Goal: Transaction & Acquisition: Purchase product/service

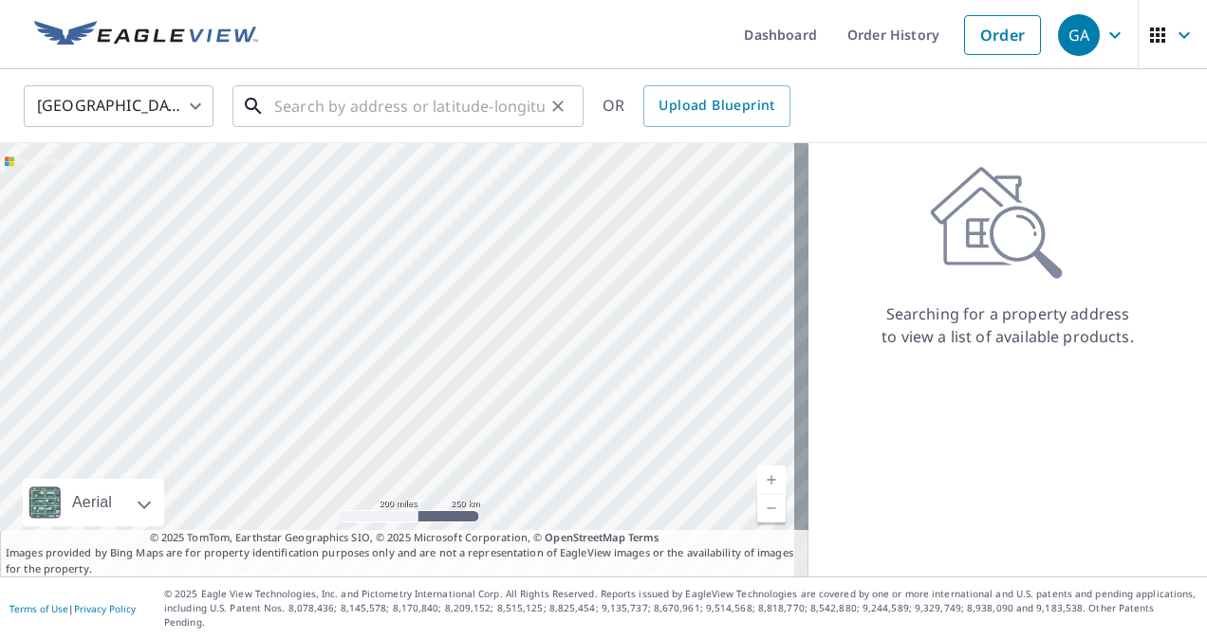
click at [357, 101] on input "text" at bounding box center [409, 106] width 270 height 53
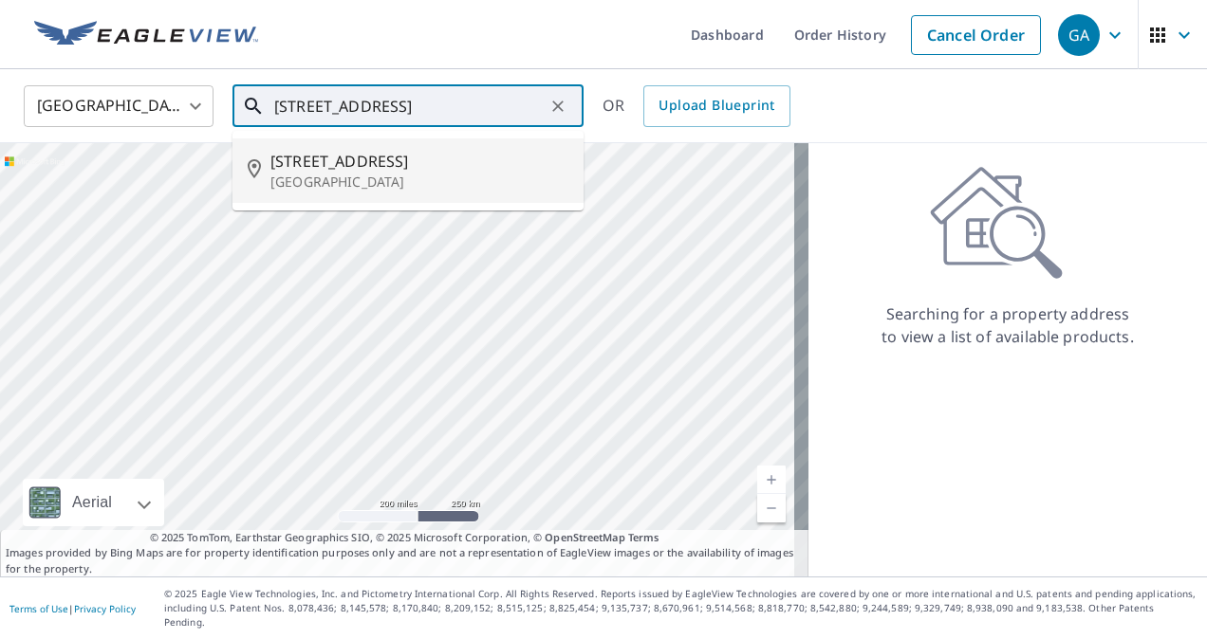
click at [342, 160] on span "[STREET_ADDRESS]" at bounding box center [419, 161] width 298 height 23
type input "[STREET_ADDRESS]"
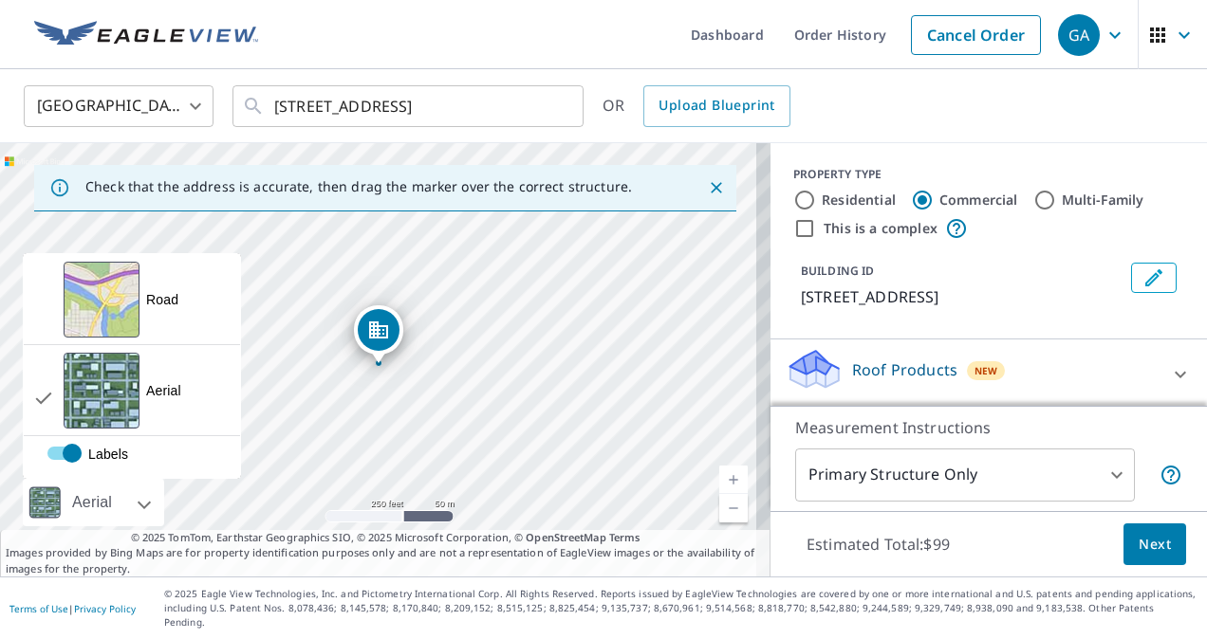
click at [129, 514] on div at bounding box center [123, 502] width 11 height 47
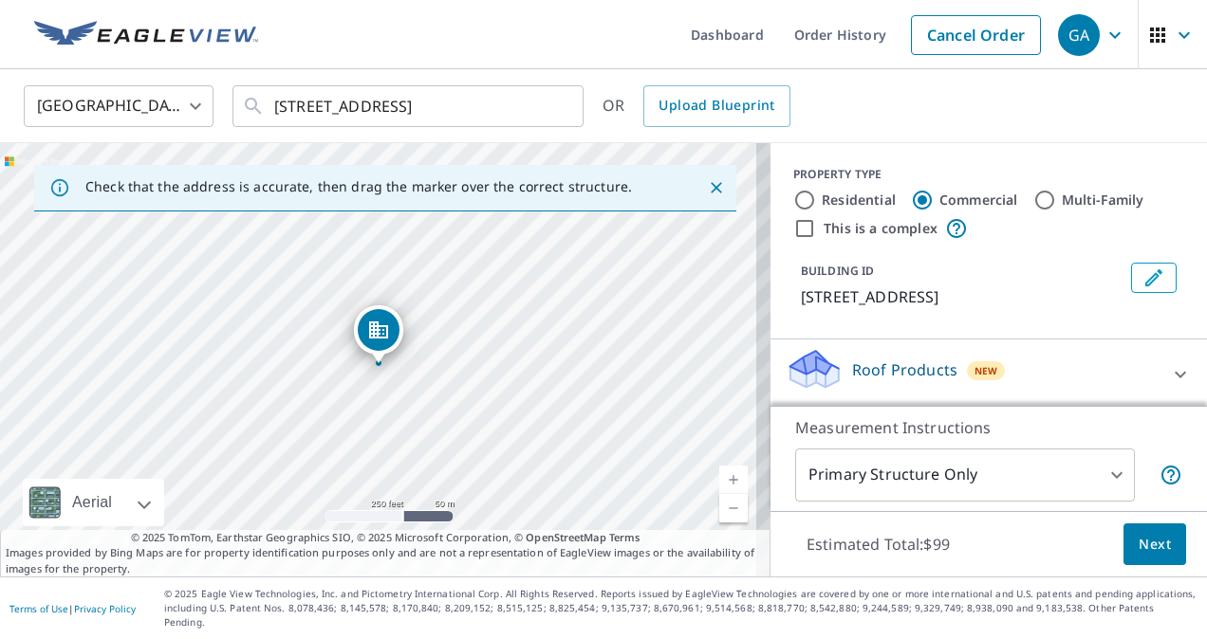
click at [861, 486] on body "GA GA Dashboard Order History Cancel Order GA [GEOGRAPHIC_DATA] [GEOGRAPHIC_DAT…" at bounding box center [603, 319] width 1207 height 639
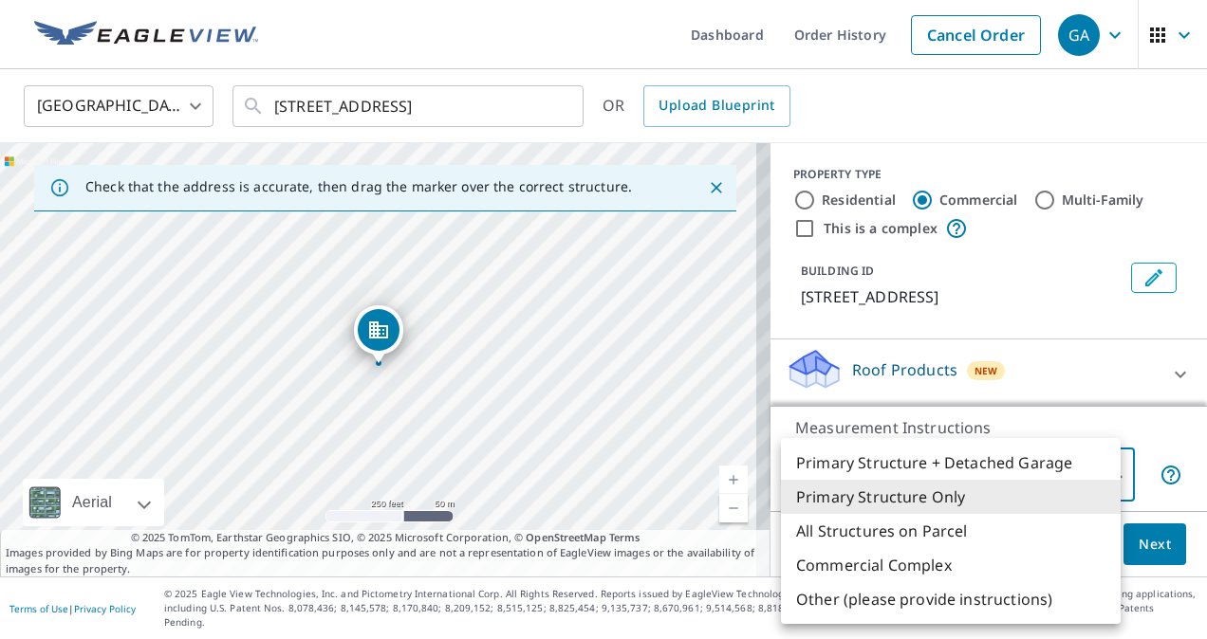
drag, startPoint x: 526, startPoint y: 99, endPoint x: 264, endPoint y: 97, distance: 262.8
click at [264, 97] on div at bounding box center [603, 319] width 1207 height 639
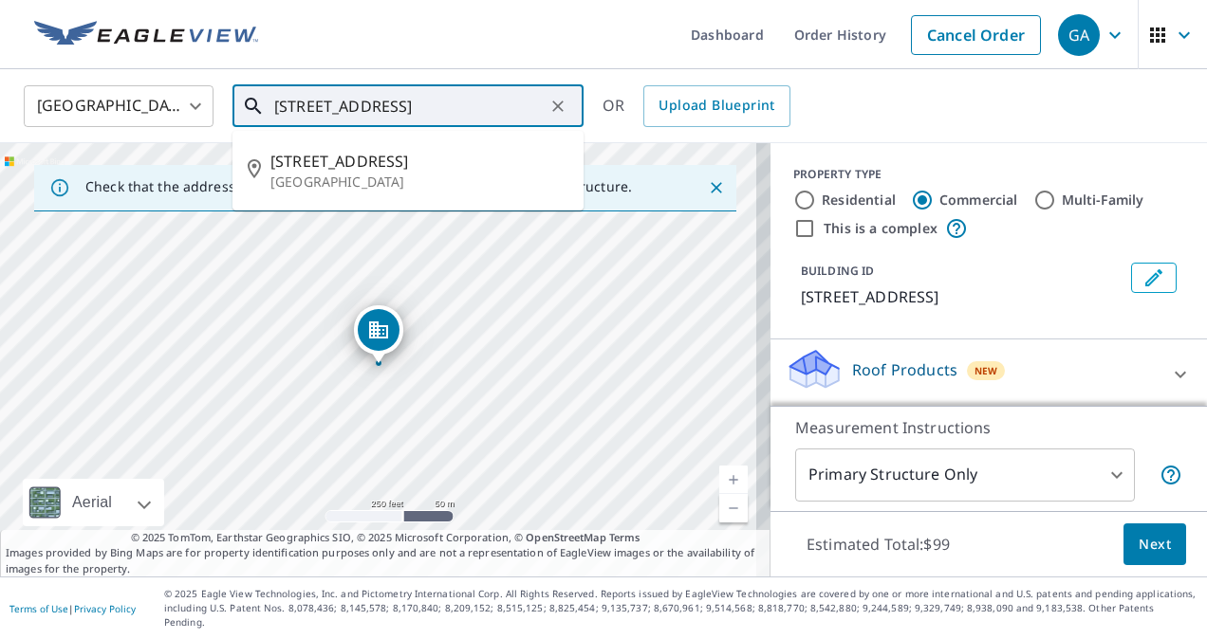
click at [318, 107] on input "[STREET_ADDRESS]" at bounding box center [409, 106] width 270 height 53
drag, startPoint x: 524, startPoint y: 107, endPoint x: 249, endPoint y: 87, distance: 275.8
click at [249, 87] on div "[STREET_ADDRESS] ​" at bounding box center [407, 106] width 351 height 42
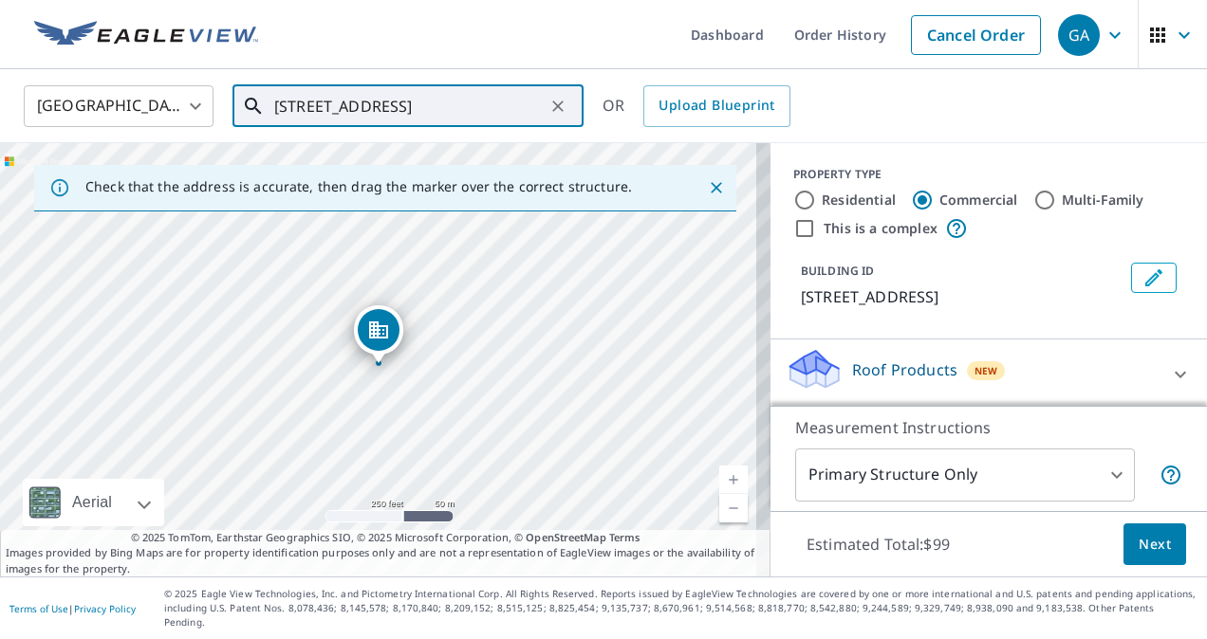
scroll to position [130, 0]
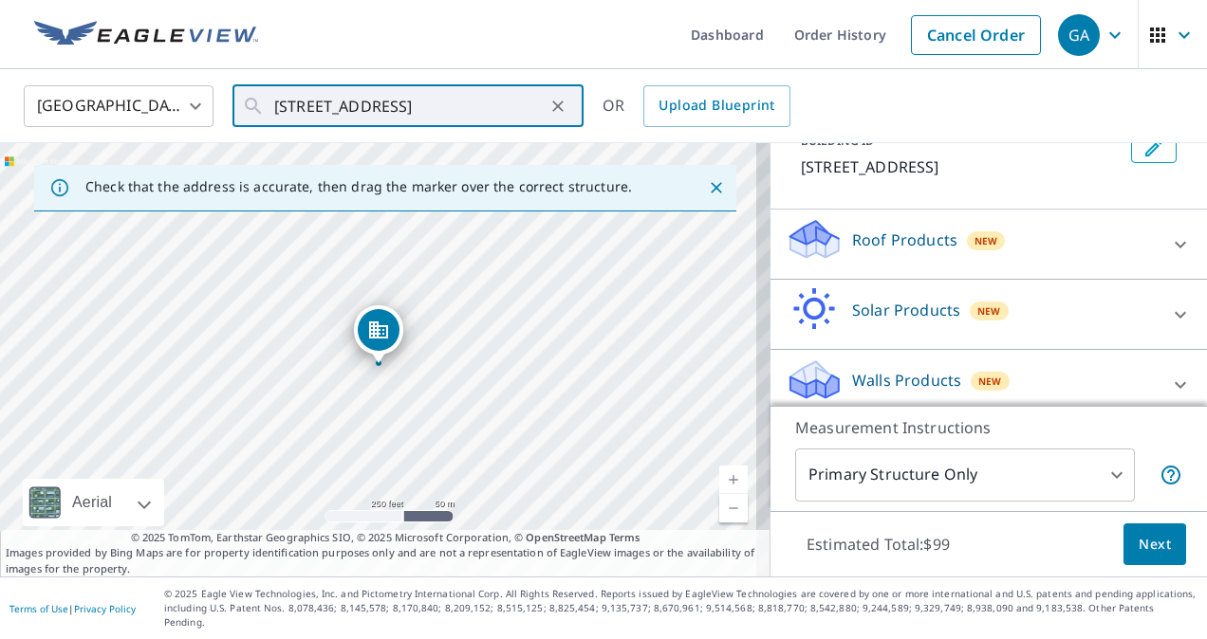
click at [908, 249] on p "Roof Products" at bounding box center [904, 240] width 105 height 23
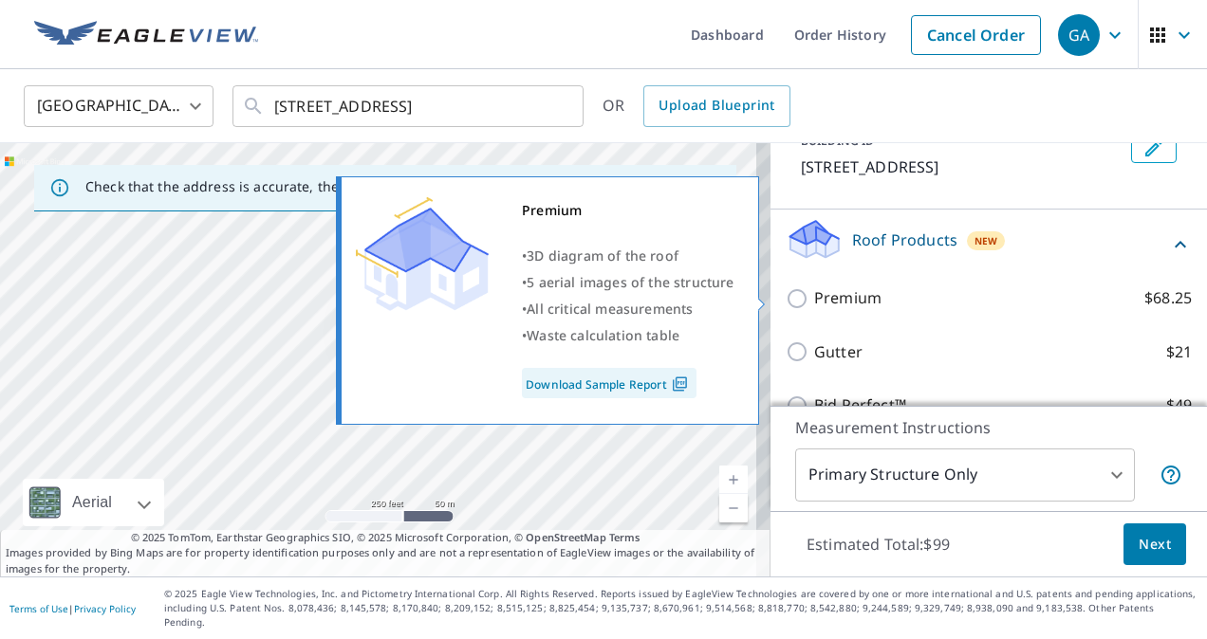
click at [814, 297] on p "Premium" at bounding box center [847, 298] width 67 height 24
click at [811, 297] on input "Premium $68.25" at bounding box center [799, 298] width 28 height 23
checkbox input "true"
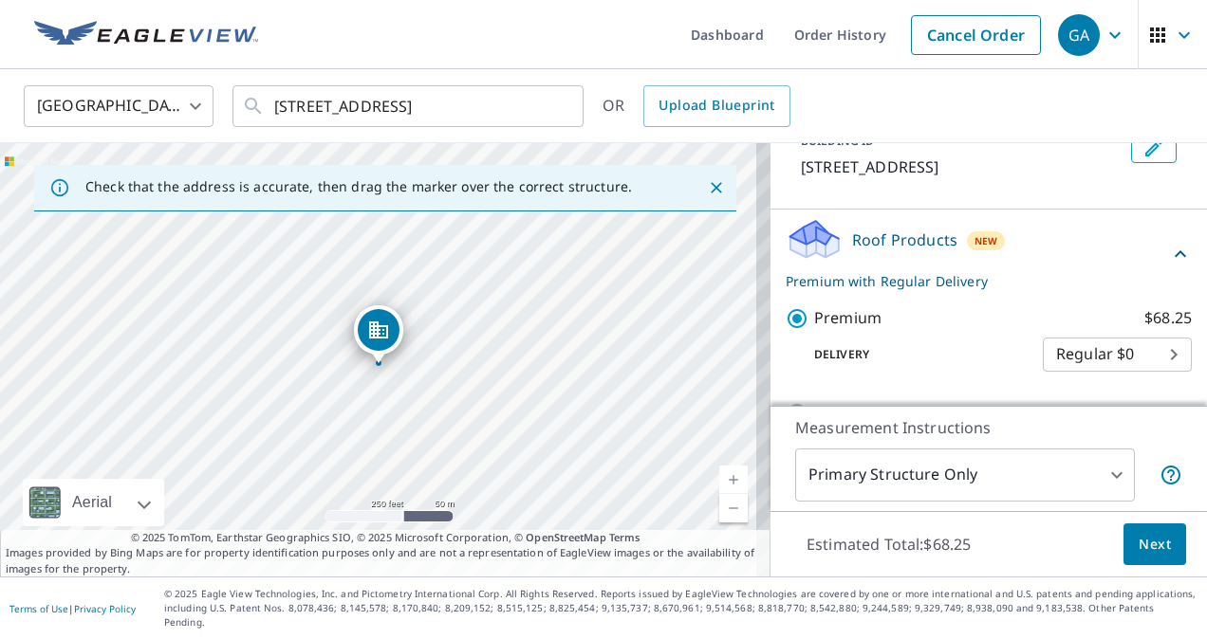
click at [1081, 366] on body "GA GA Dashboard Order History Cancel Order GA [GEOGRAPHIC_DATA] [GEOGRAPHIC_DAT…" at bounding box center [603, 319] width 1207 height 639
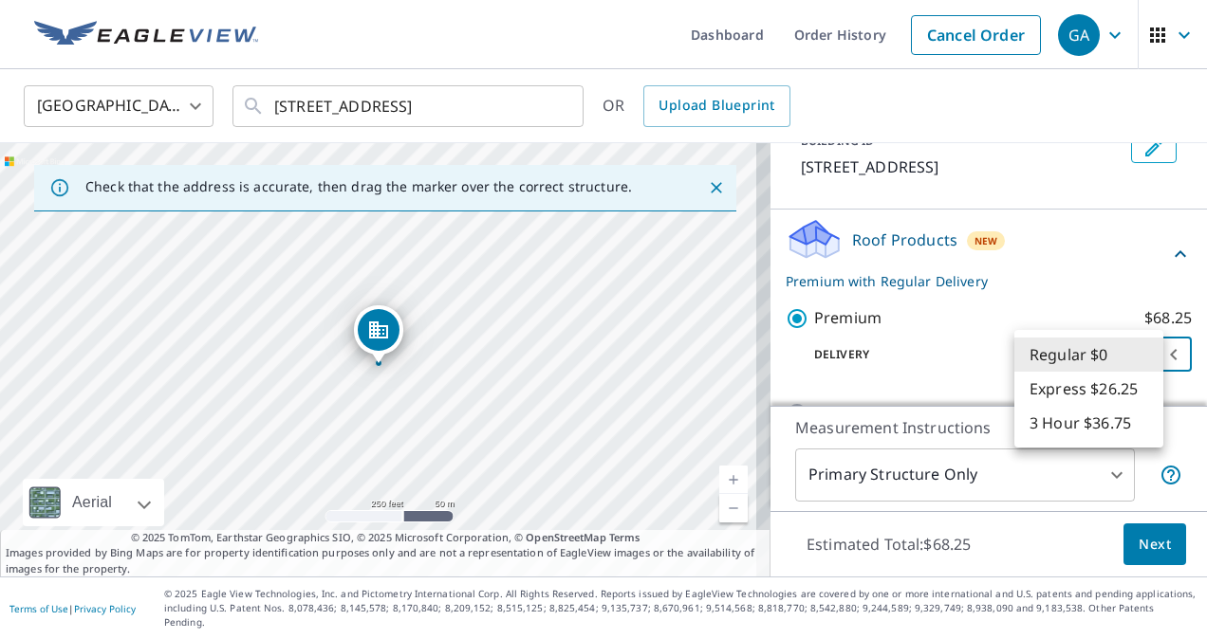
click at [1047, 414] on li "3 Hour $36.75" at bounding box center [1088, 423] width 149 height 34
type input "7"
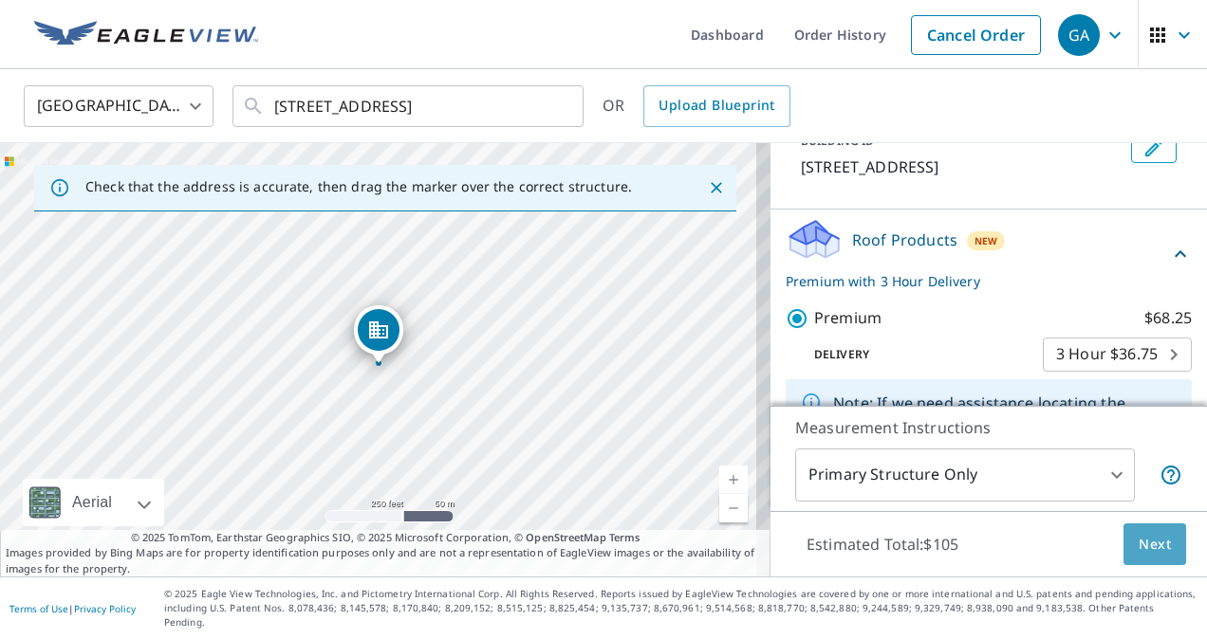
click at [1138, 552] on span "Next" at bounding box center [1154, 545] width 32 height 24
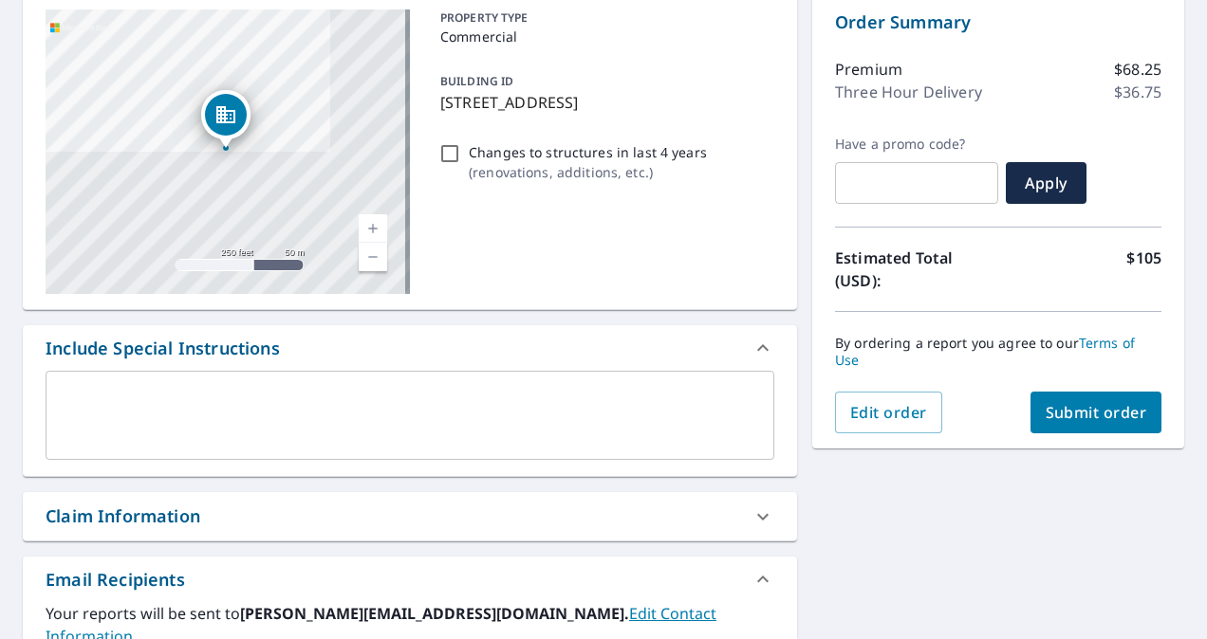
scroll to position [208, 0]
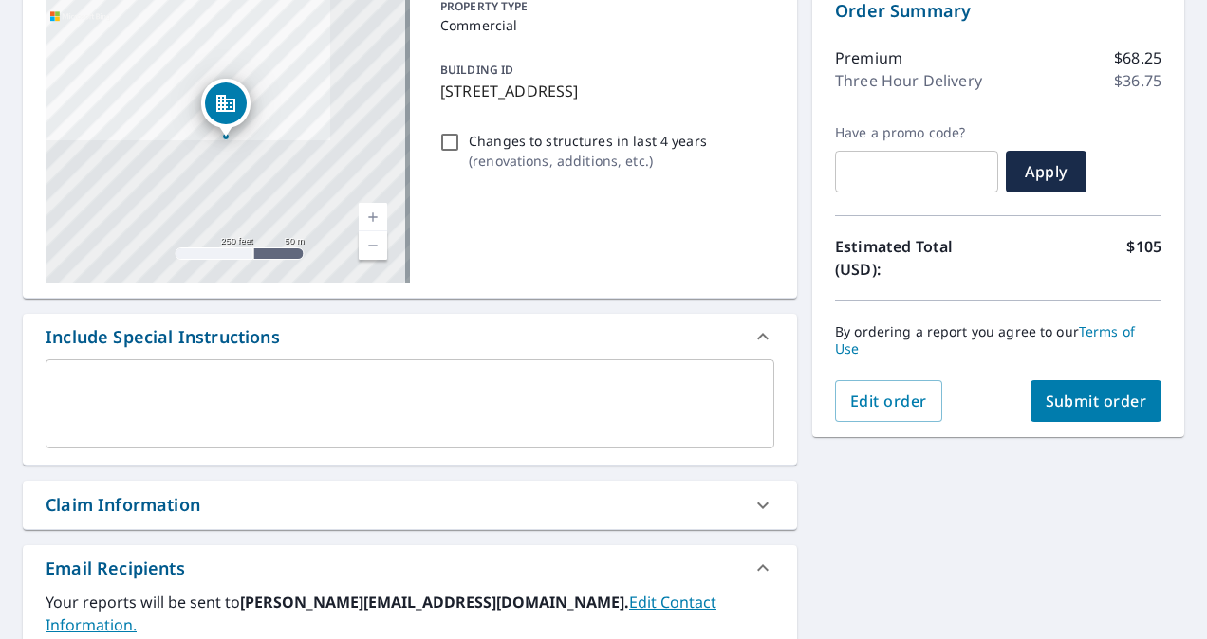
click at [160, 505] on div "Claim Information" at bounding box center [123, 505] width 155 height 26
checkbox input "true"
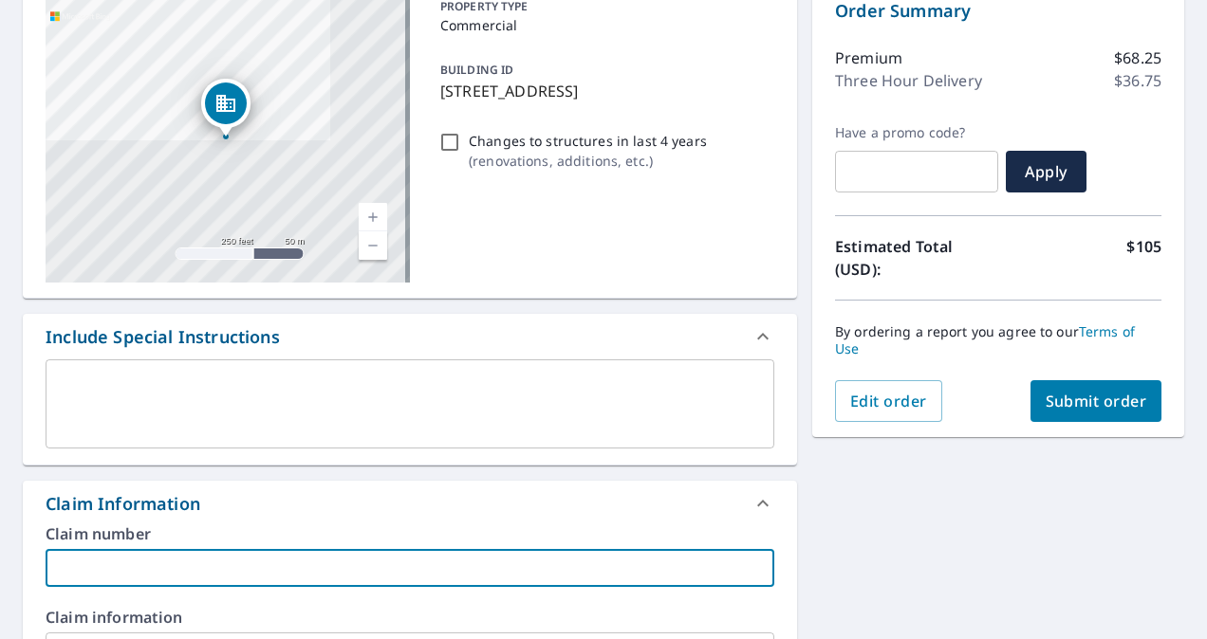
click at [119, 567] on input "text" at bounding box center [410, 568] width 729 height 38
type input "A"
checkbox input "true"
type input "Ap"
checkbox input "true"
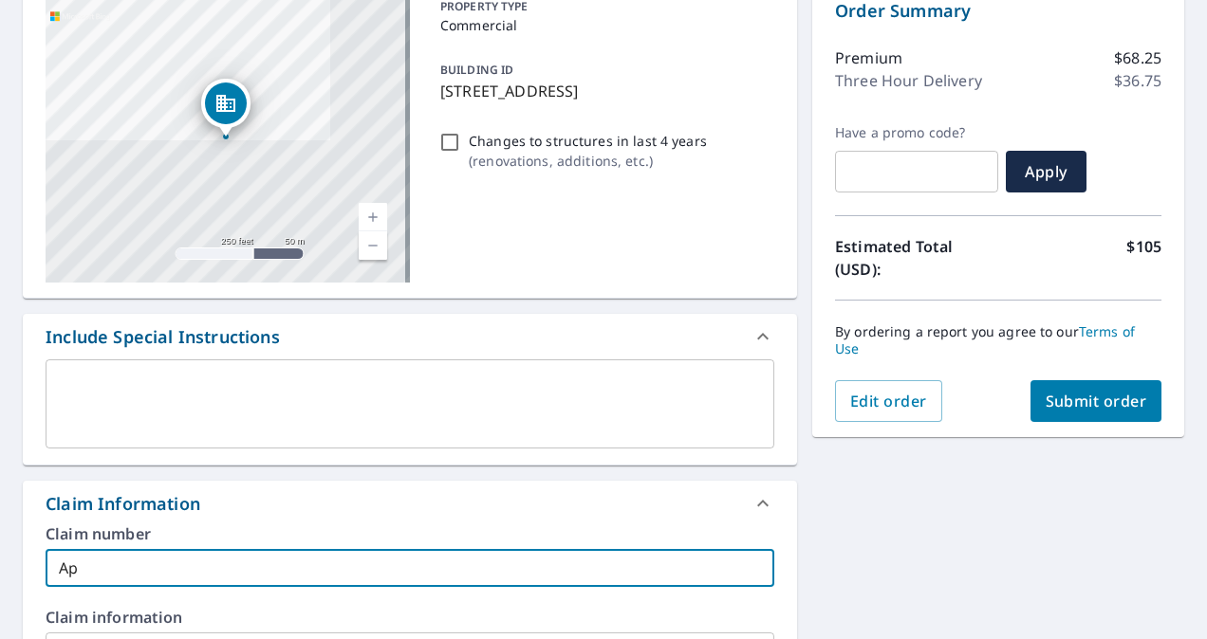
type input "Ape"
checkbox input "true"
type input "Apex"
checkbox input "true"
type input "Apex_"
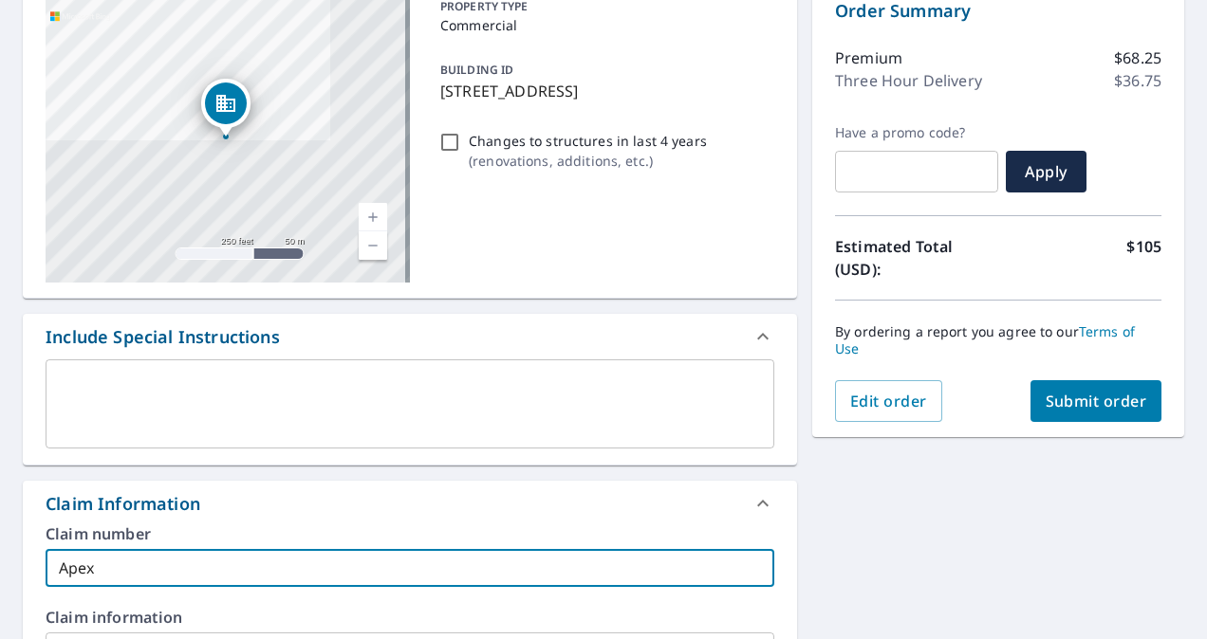
checkbox input "true"
type input "Apex_E"
checkbox input "true"
type input "Apex_Ex"
checkbox input "true"
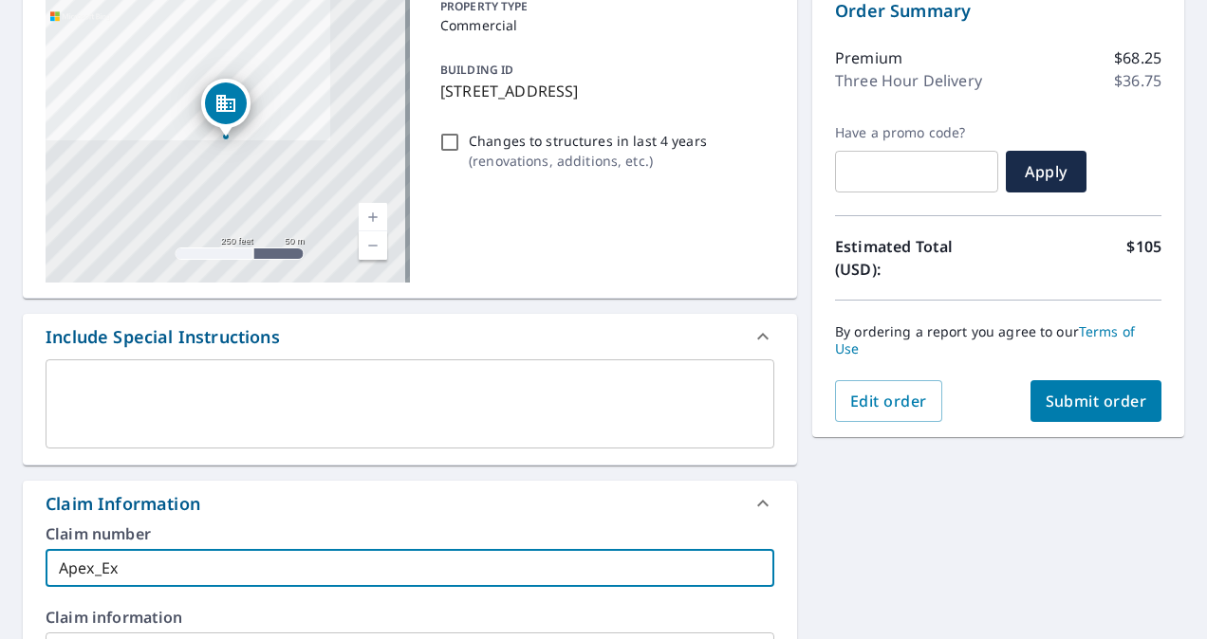
type input "Apex_Exc"
checkbox input "true"
type input "Apex_Exca"
checkbox input "true"
type input "Apex_Excav"
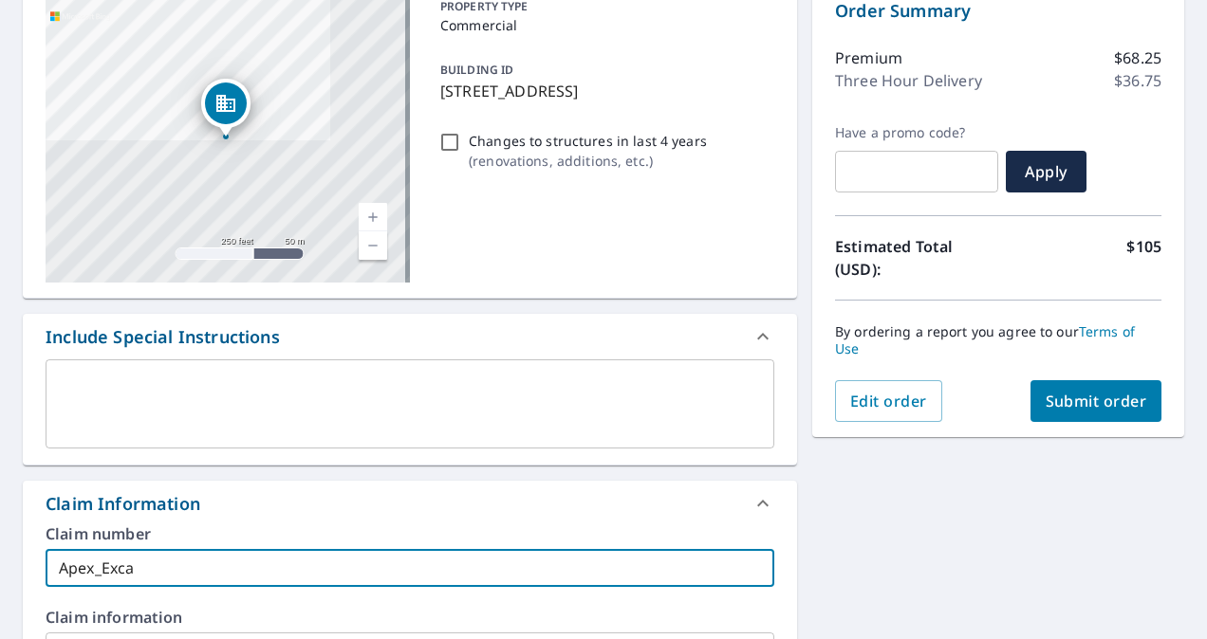
checkbox input "true"
type input "Apex_Excava"
checkbox input "true"
type input "Apex_Excavat"
checkbox input "true"
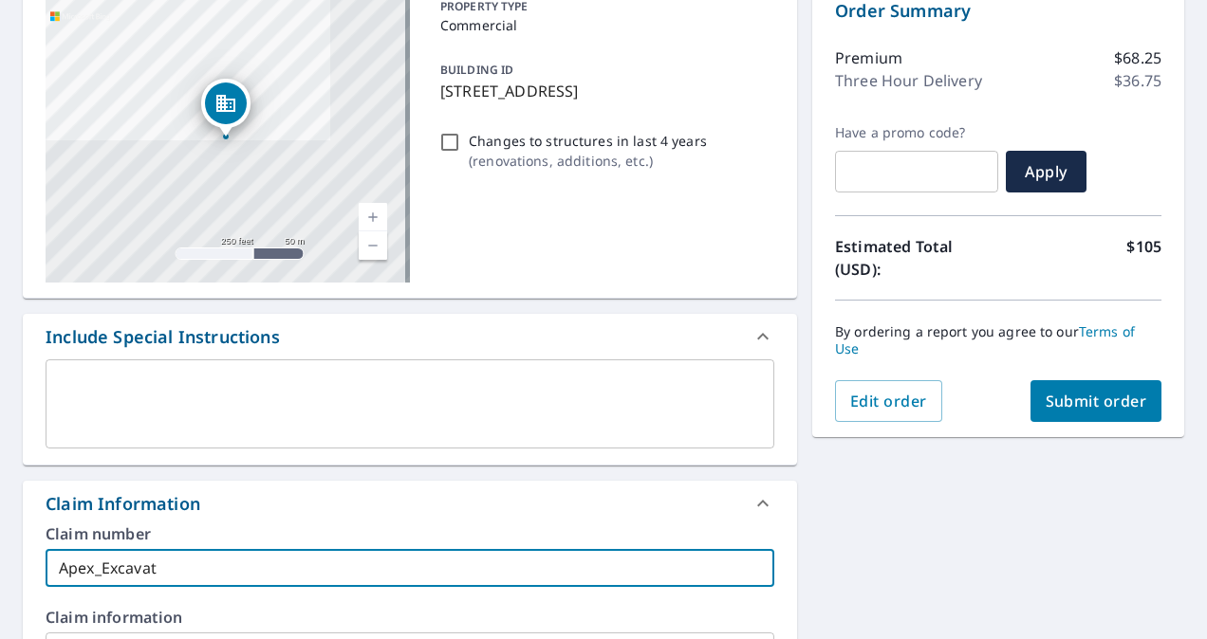
type input "Apex_Excavati"
checkbox input "true"
type input "Apex_Excavatin"
checkbox input "true"
type input "Apex_Excavating"
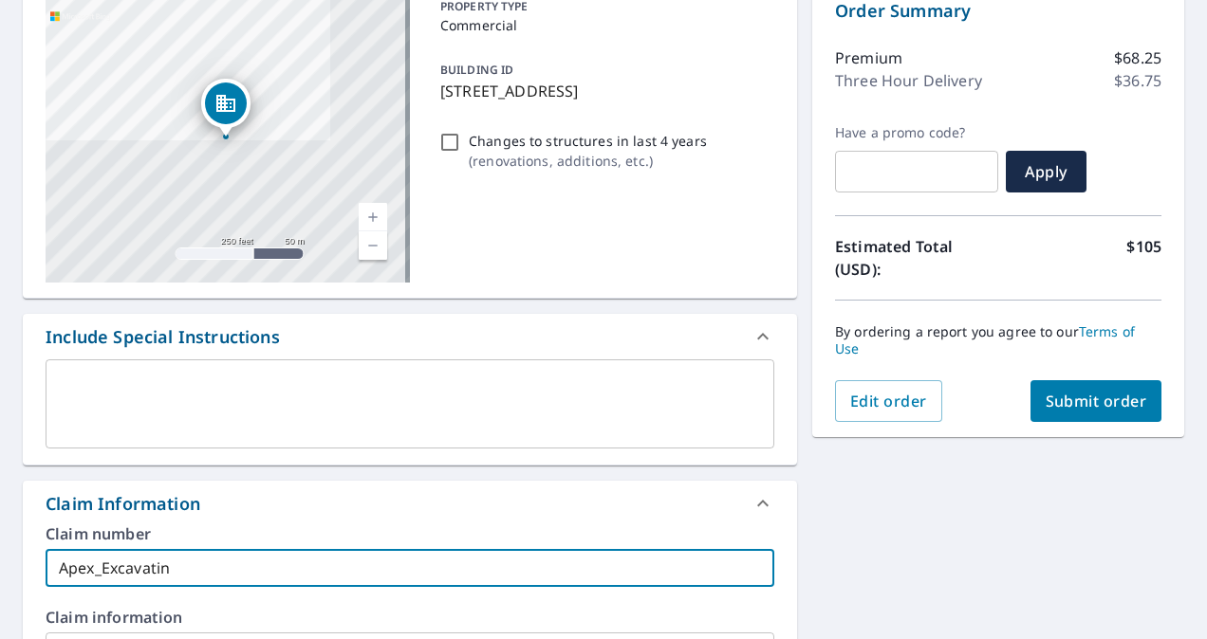
checkbox input "true"
type input "Apex_Excavating_"
checkbox input "true"
type input "Apex_Excavating_s"
checkbox input "true"
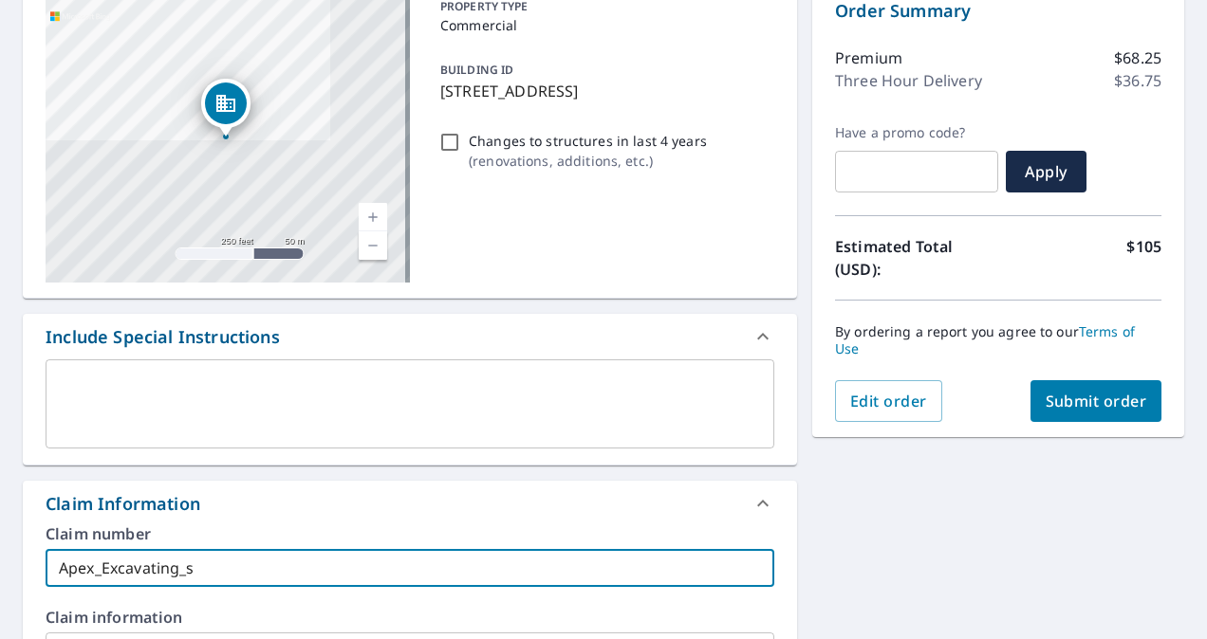
type input "Apex_Excavating_st"
checkbox input "true"
type input "Apex_Excavating_ste"
checkbox input "true"
type input "Apex_Excavating_stev"
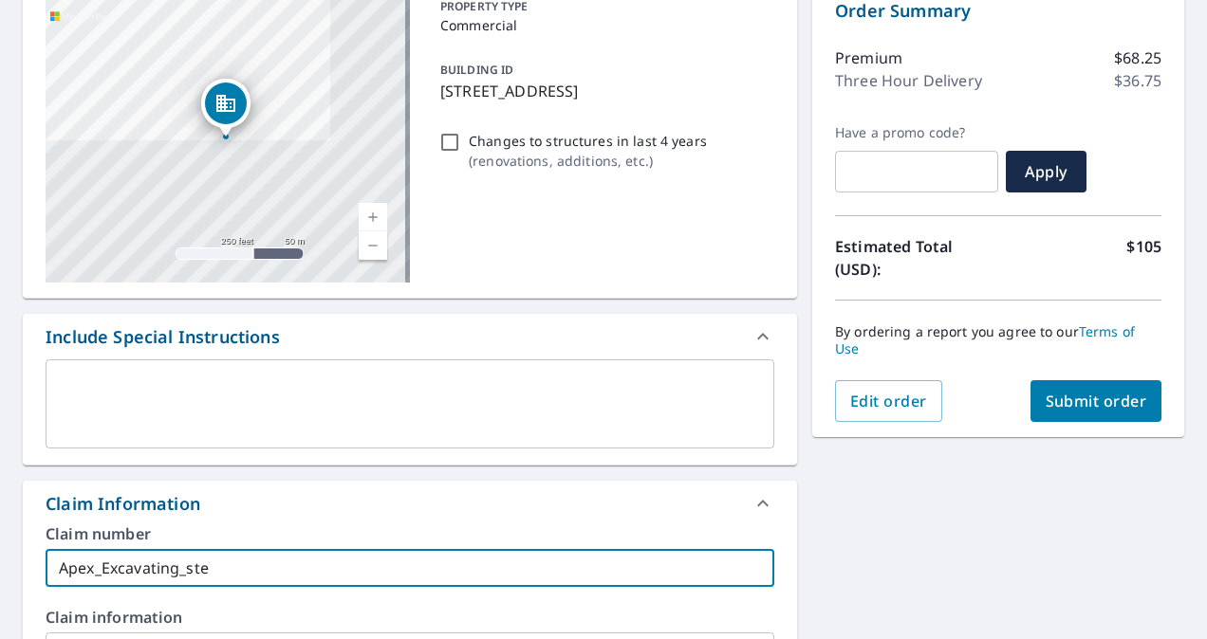
checkbox input "true"
type input "Apex_Excavating_steve"
checkbox input "true"
type input "Apex_Excavating_steven"
checkbox input "true"
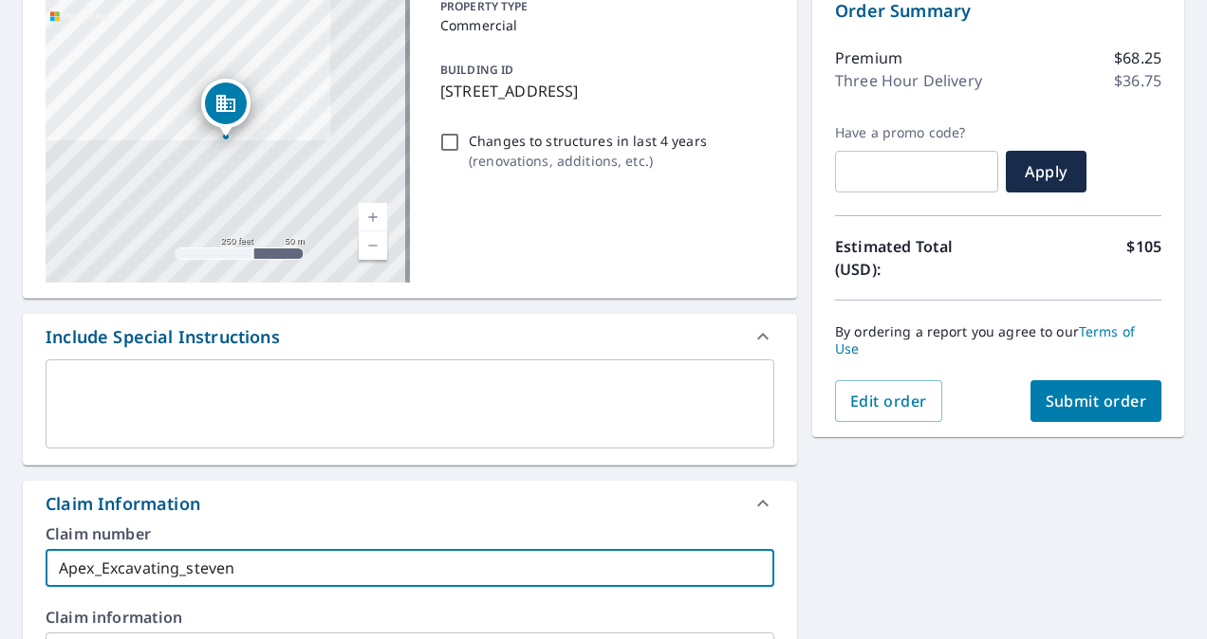
type input "Apex_Excavating_steven/"
checkbox input "true"
type input "Apex_Excavating_steven/j"
checkbox input "true"
type input "Apex_Excavating_steven/[PERSON_NAME]"
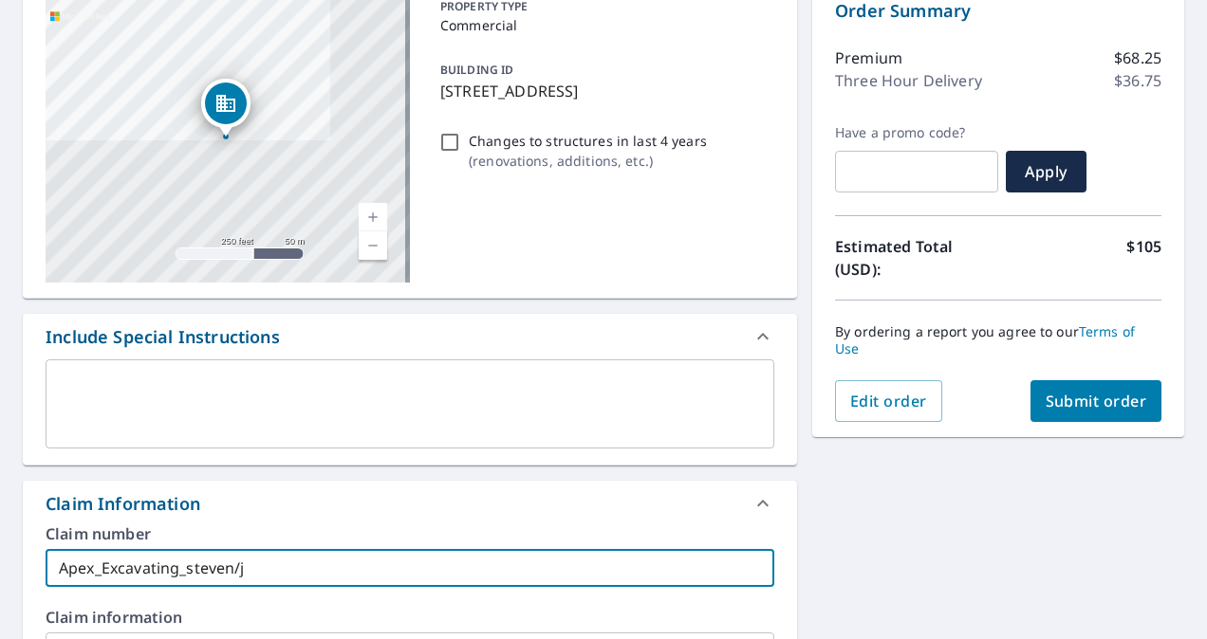
checkbox input "true"
type input "Apex_Excavating_steven/joh"
checkbox input "true"
type input "Apex_Excavating_steven/[PERSON_NAME]"
checkbox input "true"
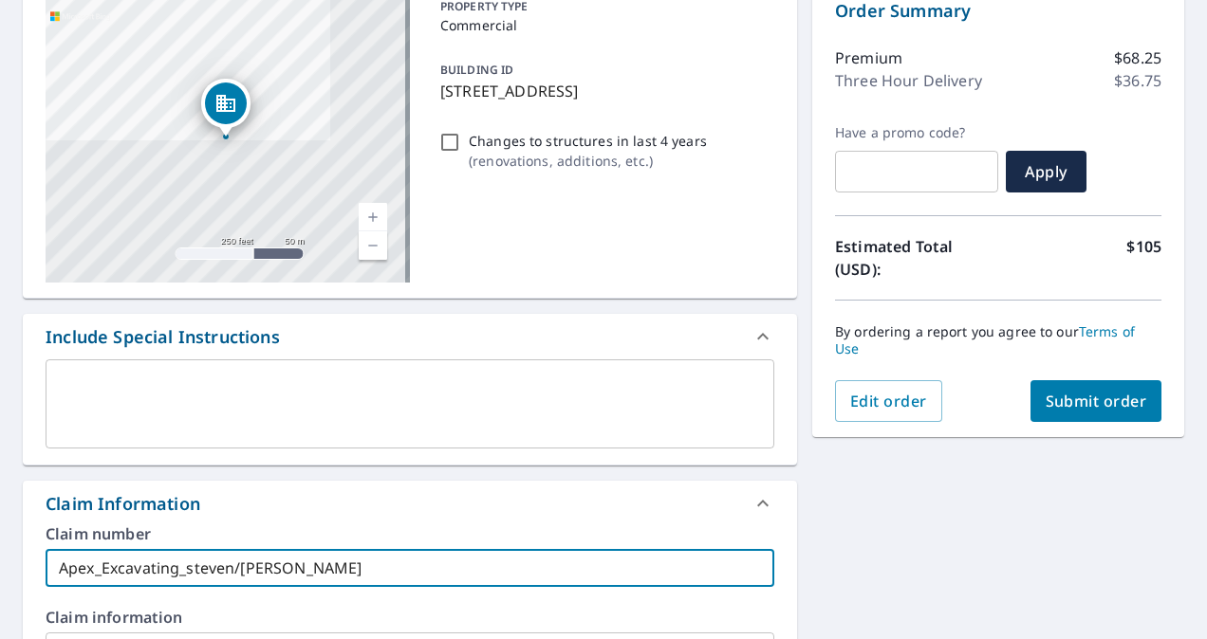
type input "Apex_Excavating_steven/[PERSON_NAME]"
checkbox input "true"
type input "Apex_Excavating_steven/[PERSON_NAME]"
checkbox input "true"
type input "Apex_Excavating_steven/[PERSON_NAME]"
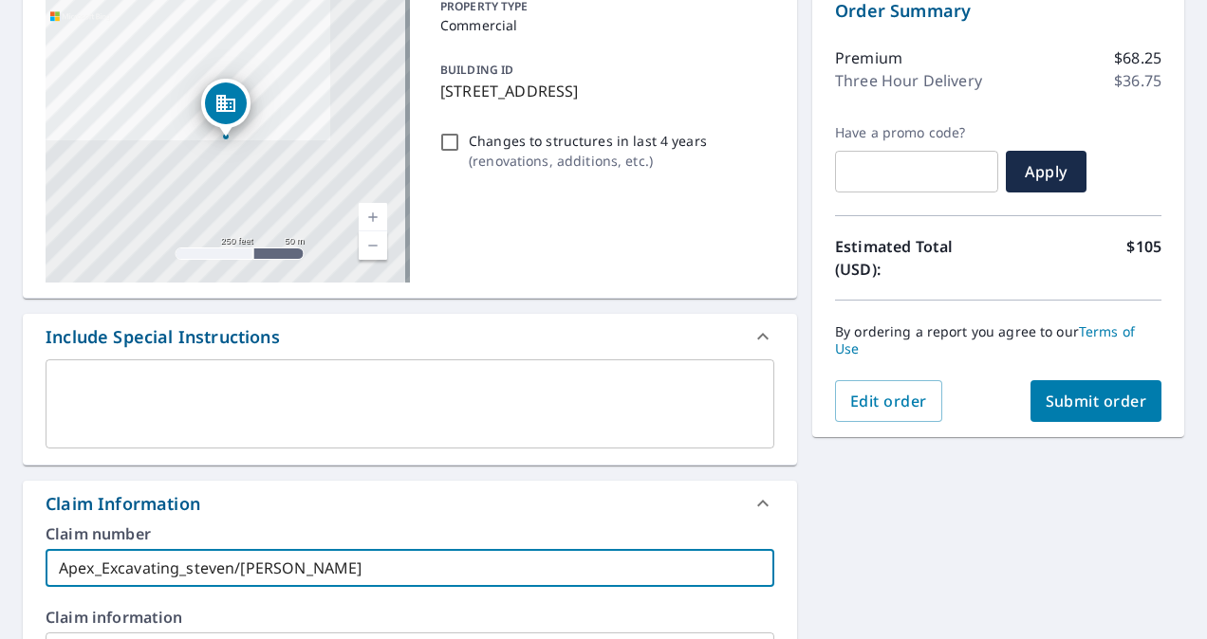
checkbox input "true"
type input "Apex_Excavating_steven/[PERSON_NAME]"
checkbox input "true"
type input "Apex_Excavating_steven/[PERSON_NAME]"
checkbox input "true"
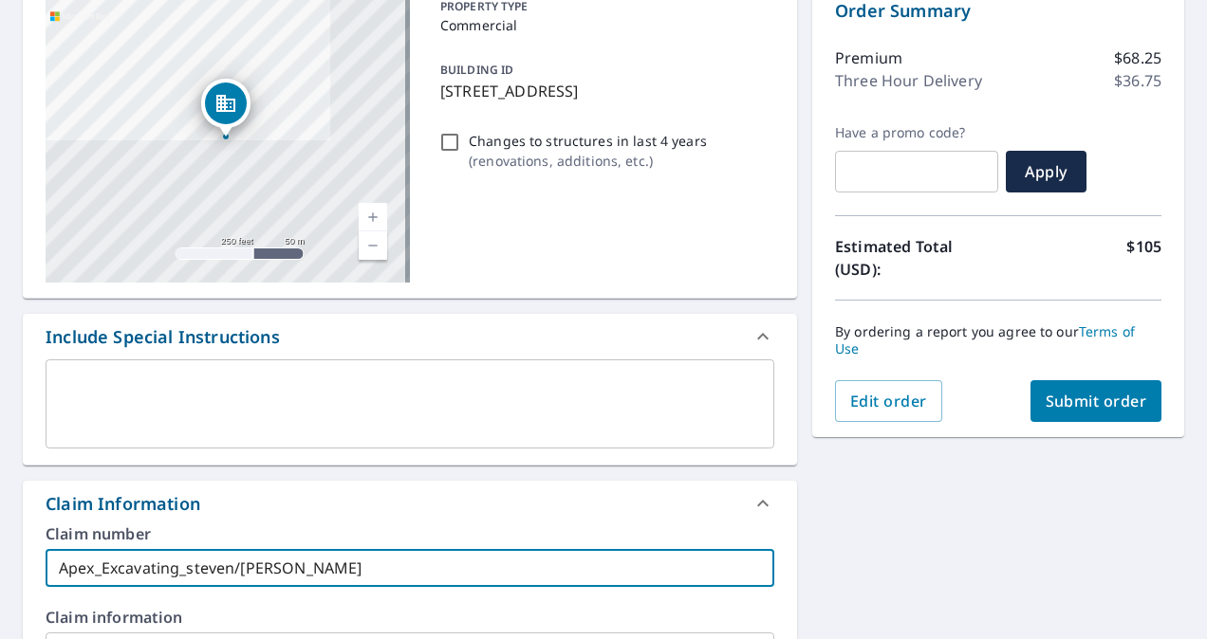
type input "Apex_Excavating_steven/[PERSON_NAME]"
checkbox input "true"
type input "Apex_Excavating_steven/[PERSON_NAME]"
checkbox input "true"
type input "Apex_Excavating_steven/[PERSON_NAME]"
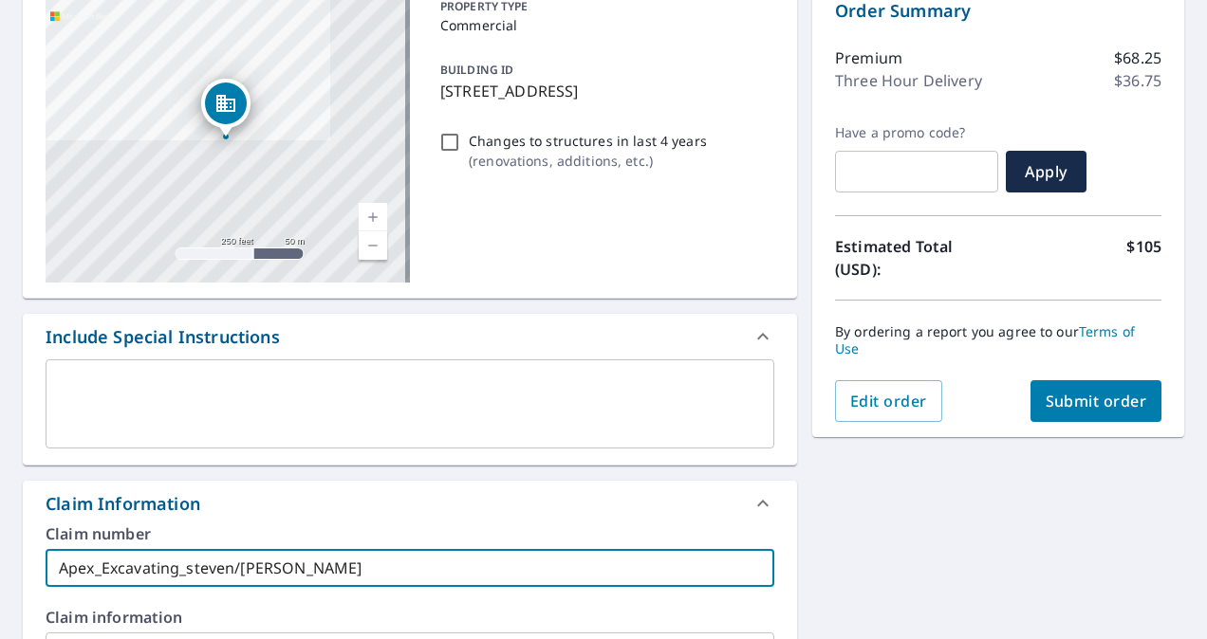
checkbox input "true"
type input "Apex_Excavating_steven/[PERSON_NAME]"
checkbox input "true"
type input "Apex_Excavating_steven/[PERSON_NAME]"
checkbox input "true"
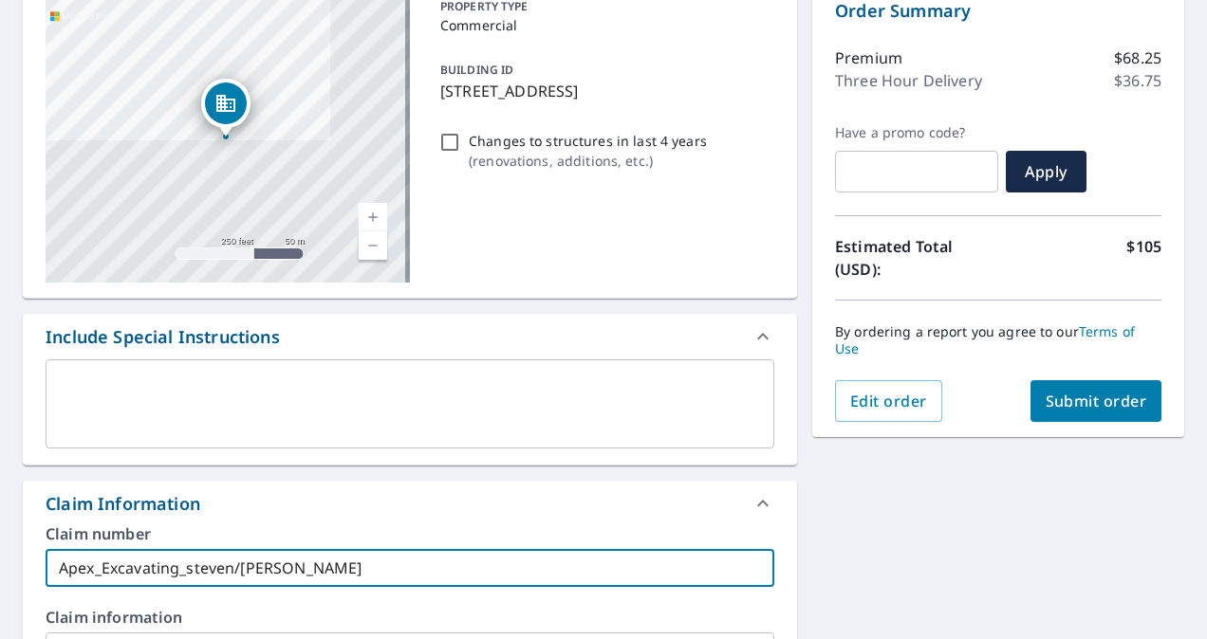
type input "Apex_Excavating_steven/[PERSON_NAME]"
checkbox input "true"
type input "Apex_Excavating_steven/[PERSON_NAME]"
checkbox input "true"
type input "Apex_Excavating_steven/[PERSON_NAME]"
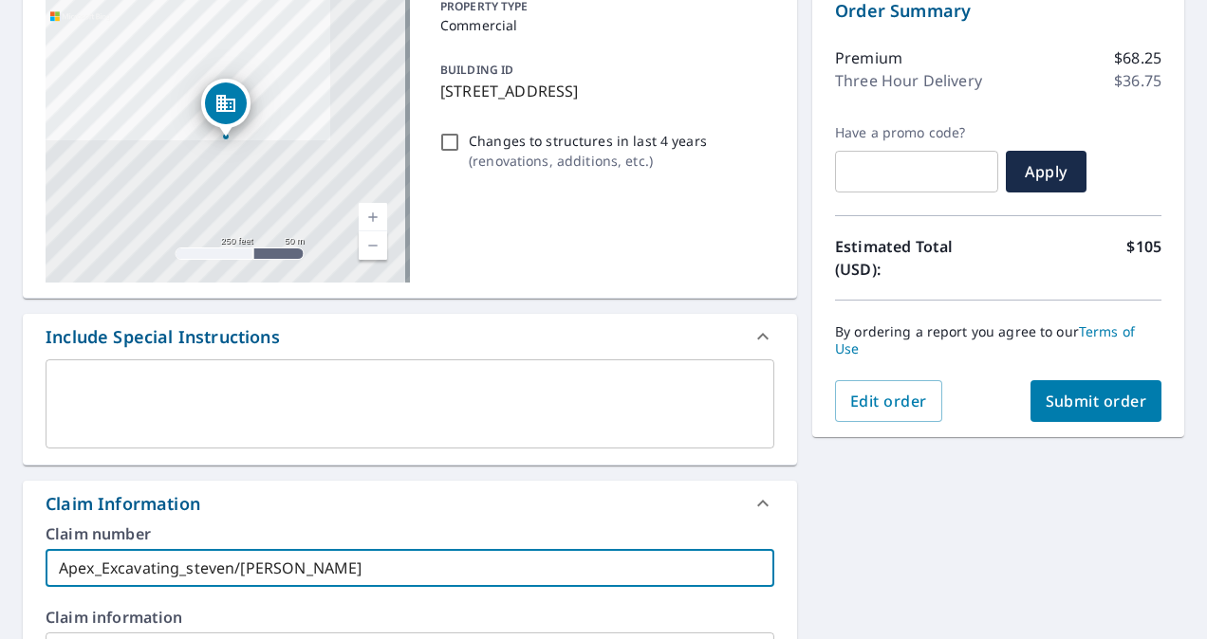
checkbox input "true"
type input "Apex_Excavating_steven/[PERSON_NAME] City"
checkbox input "true"
type input "Apex_Excavating_steven/[PERSON_NAME] City_"
checkbox input "true"
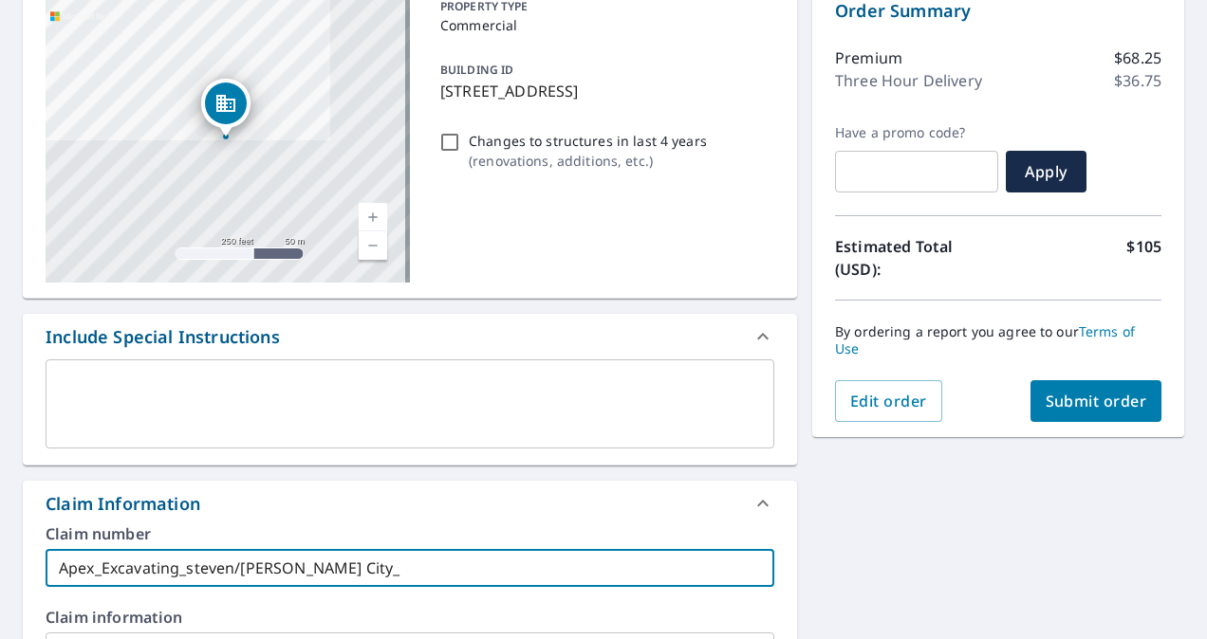
type input "Apex_Excavating_steven/[PERSON_NAME] City_K"
checkbox input "true"
type input "Apex_Excavating_steven/[PERSON_NAME] City_KS"
checkbox input "true"
type input "Apex_Excavating_steven/[PERSON_NAME] City_KS"
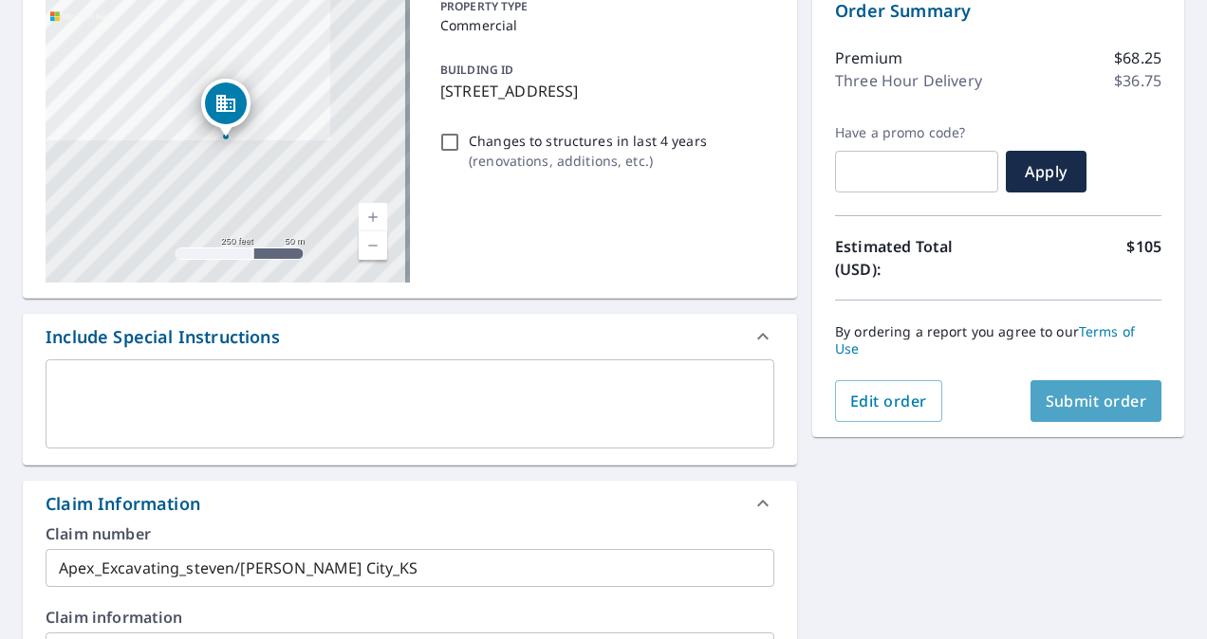
click at [1046, 398] on span "Submit order" at bounding box center [1096, 401] width 102 height 21
checkbox input "true"
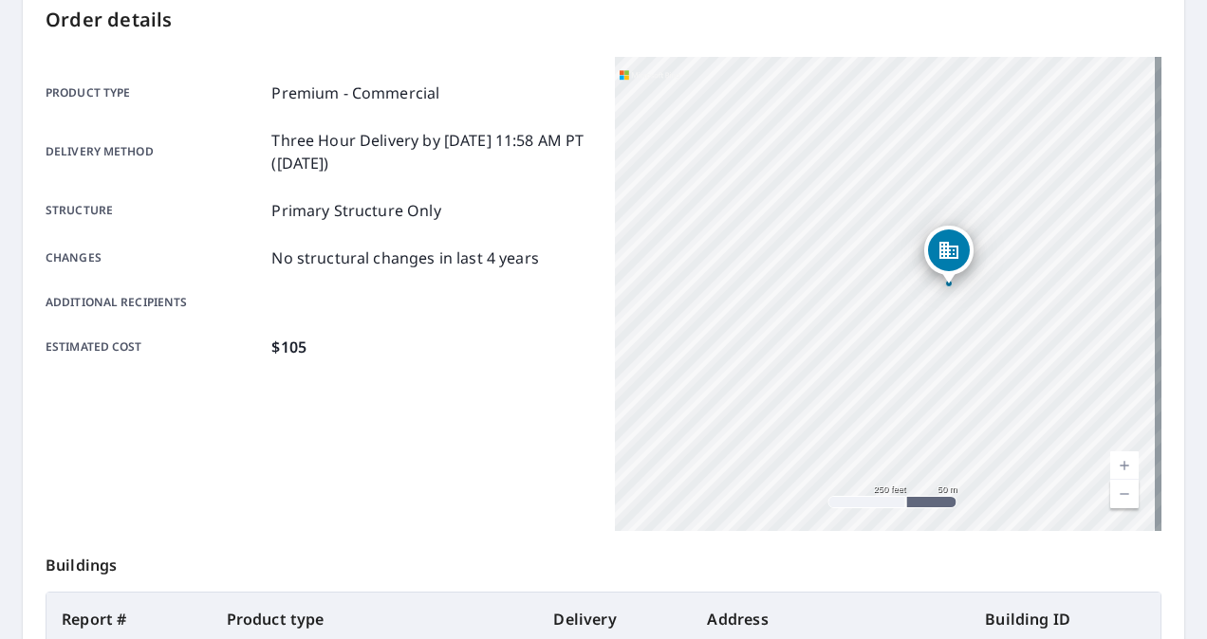
drag, startPoint x: 764, startPoint y: 396, endPoint x: 827, endPoint y: 389, distance: 63.9
click at [827, 389] on div "[STREET_ADDRESS]" at bounding box center [888, 294] width 546 height 474
click at [785, 273] on div "[STREET_ADDRESS]" at bounding box center [888, 294] width 546 height 474
